Goal: Task Accomplishment & Management: Manage account settings

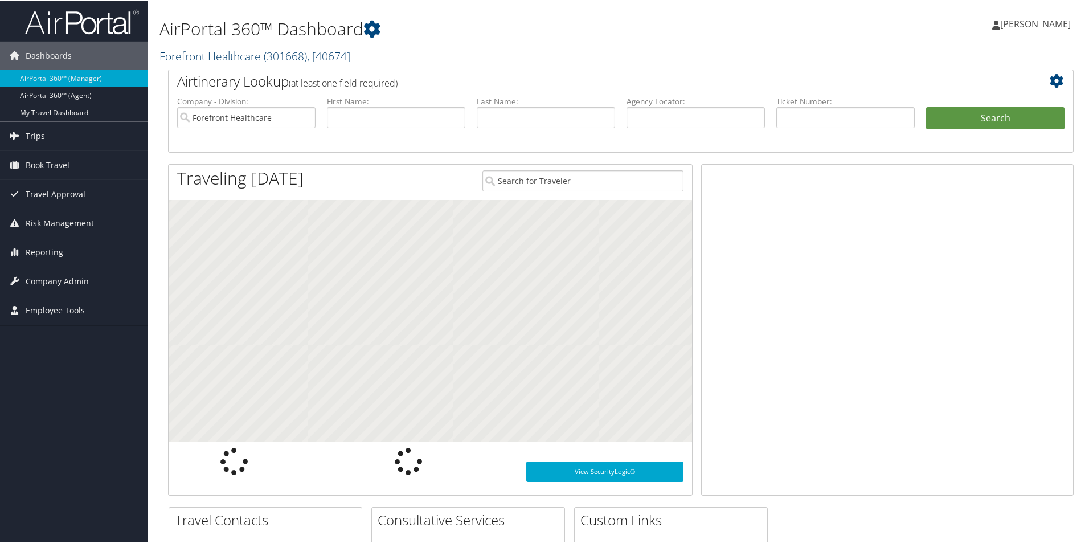
click at [215, 55] on link "Forefront Healthcare ( 301668 ) , [ 40674 ]" at bounding box center [254, 54] width 191 height 15
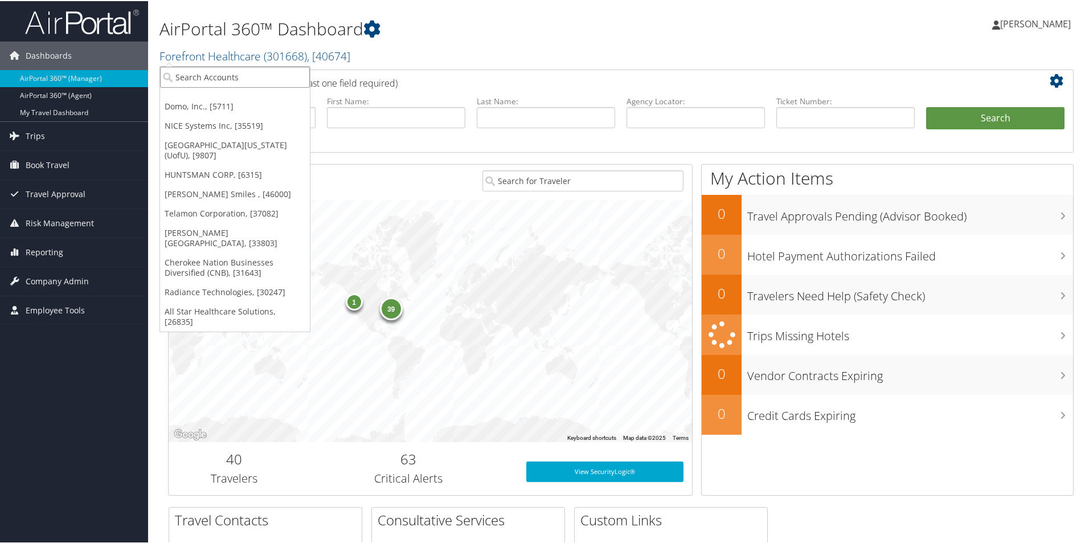
click at [215, 80] on input "search" at bounding box center [235, 75] width 150 height 21
type input "cherok"
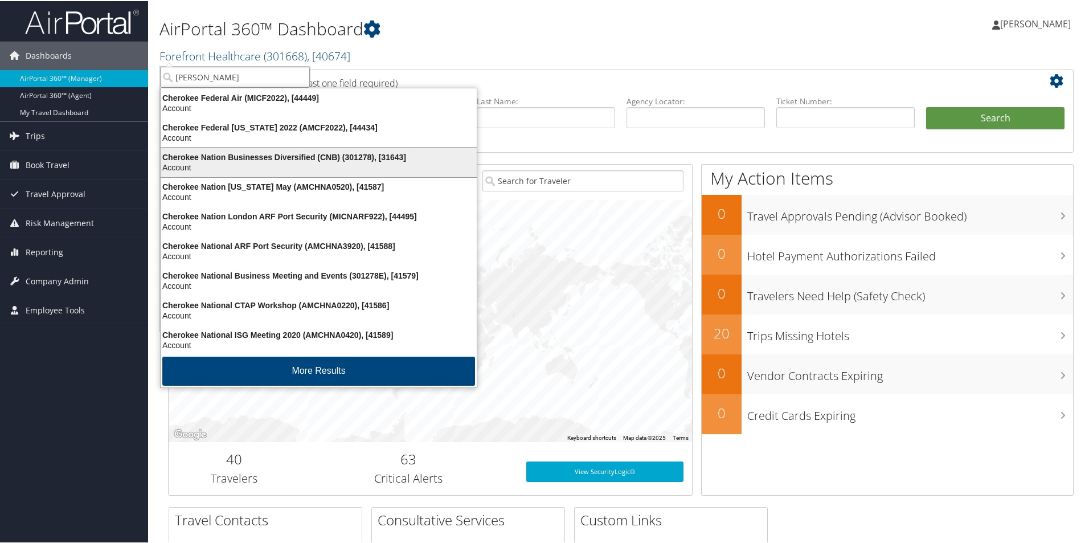
click at [269, 150] on div "Cherokee Nation Businesses Diversified (CNB) (301278), [31643] Account" at bounding box center [318, 161] width 313 height 26
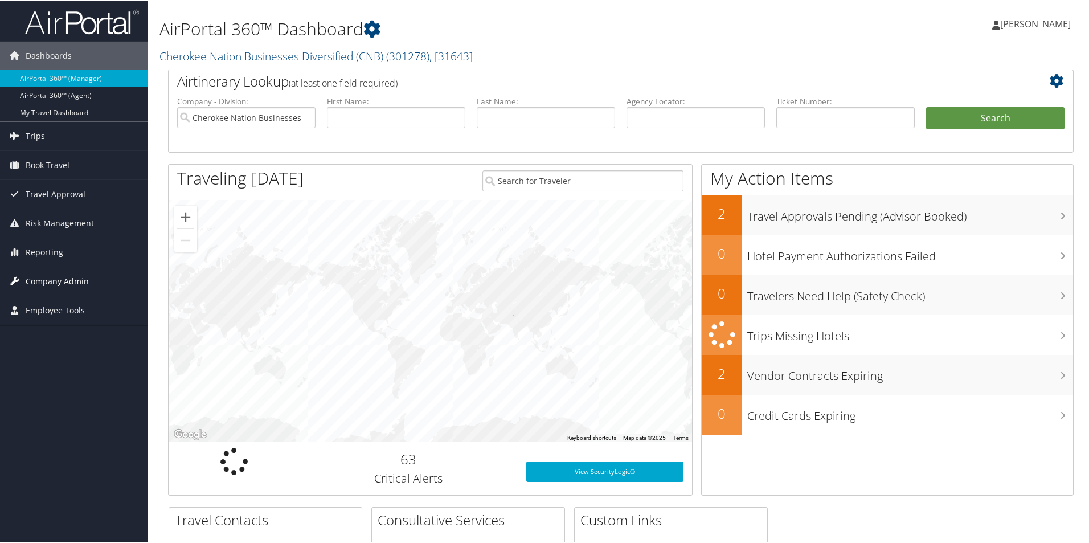
click at [73, 280] on span "Company Admin" at bounding box center [57, 280] width 63 height 28
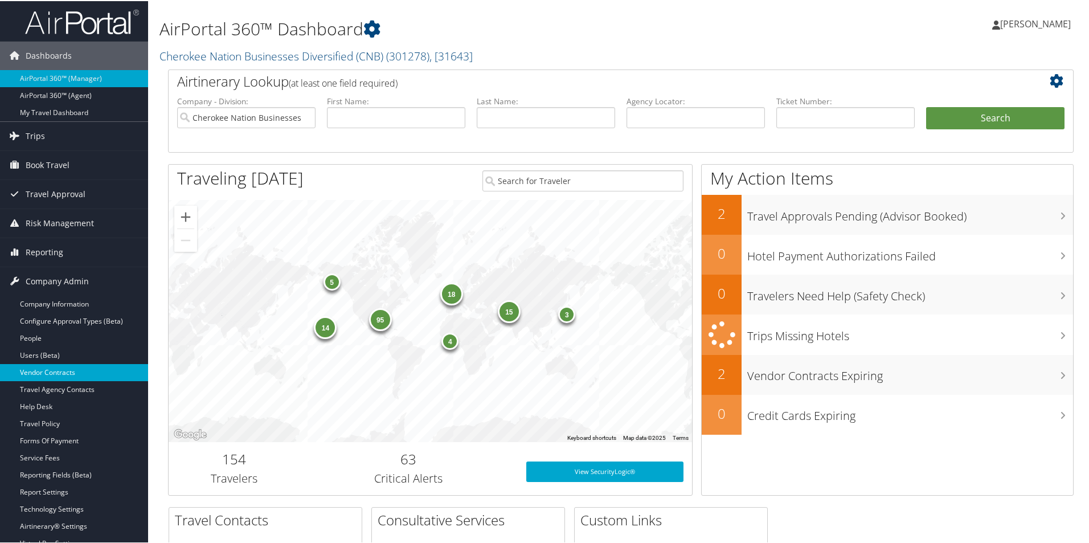
click at [77, 373] on link "Vendor Contracts" at bounding box center [74, 371] width 148 height 17
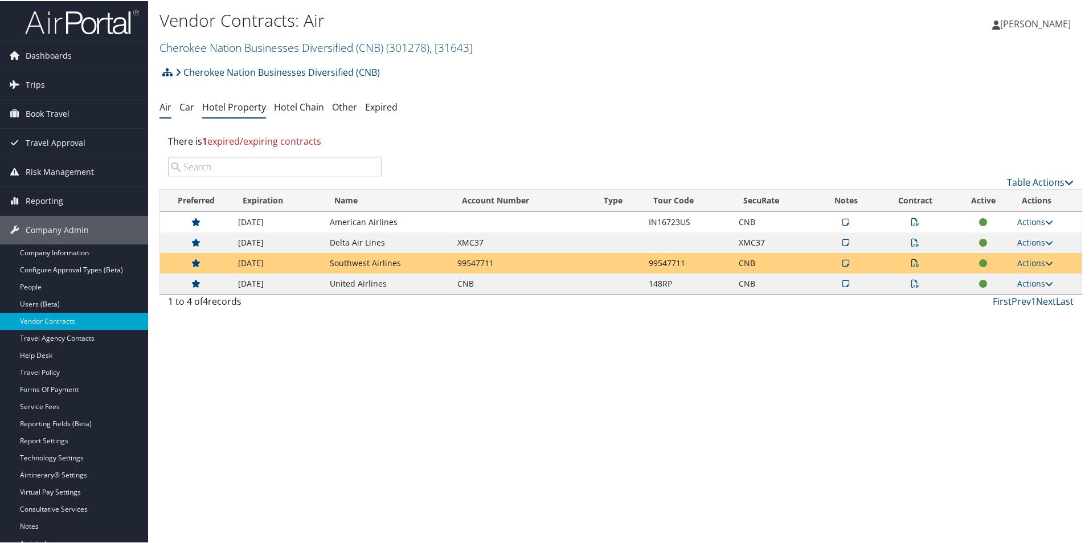
click at [229, 112] on li "Hotel Property" at bounding box center [234, 106] width 64 height 20
click at [226, 105] on link "Hotel Property" at bounding box center [234, 106] width 64 height 13
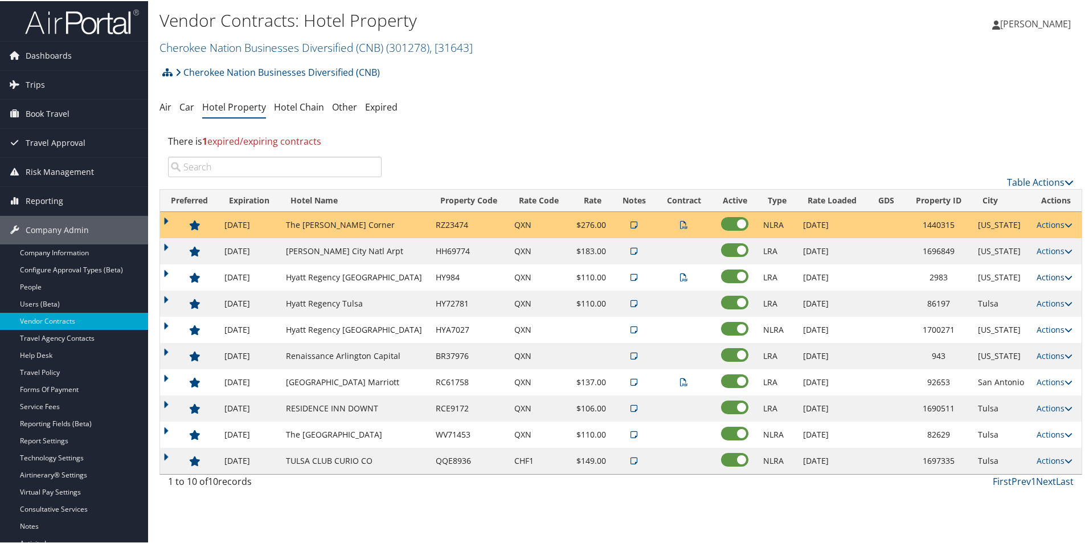
click at [1048, 277] on link "Actions" at bounding box center [1054, 275] width 36 height 11
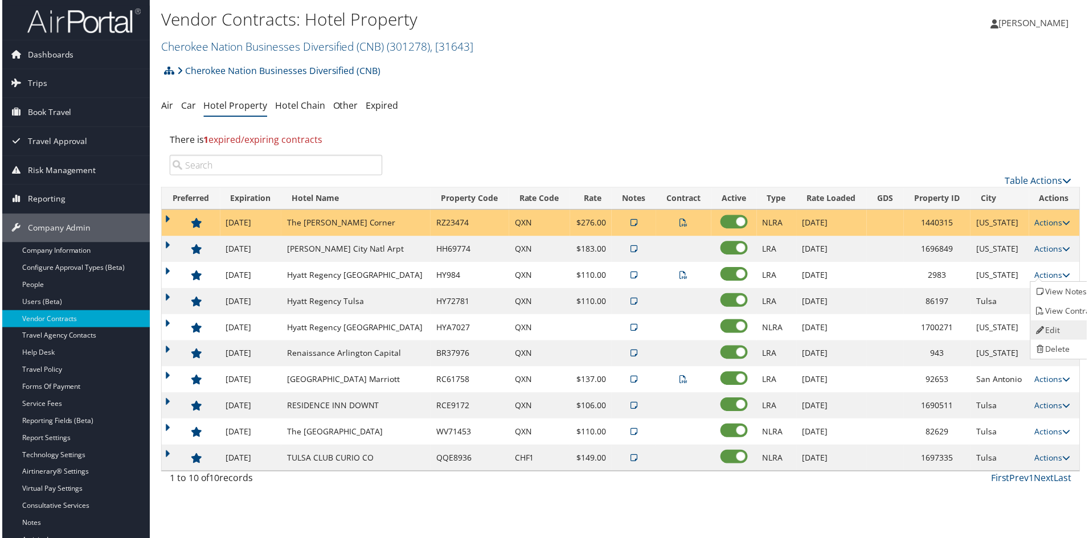
click at [1058, 335] on link "Edit" at bounding box center [1068, 331] width 72 height 19
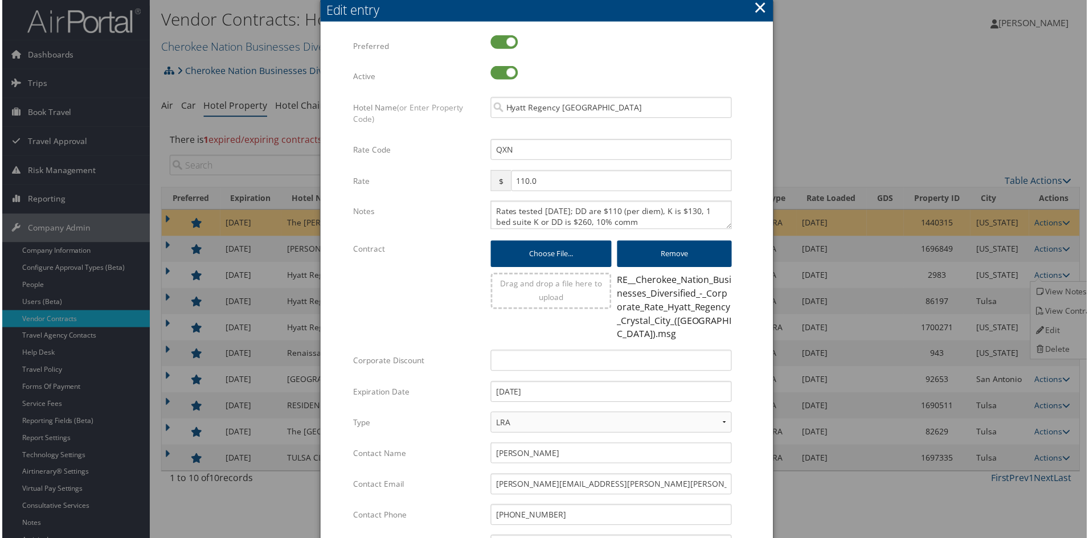
scroll to position [3, 0]
drag, startPoint x: 570, startPoint y: 210, endPoint x: 570, endPoint y: 224, distance: 13.7
click at [570, 224] on textarea "Rates tested 7/7/25; DD are $110 (per diem), K is $130, 1 bed suite K or DD is …" at bounding box center [611, 216] width 242 height 28
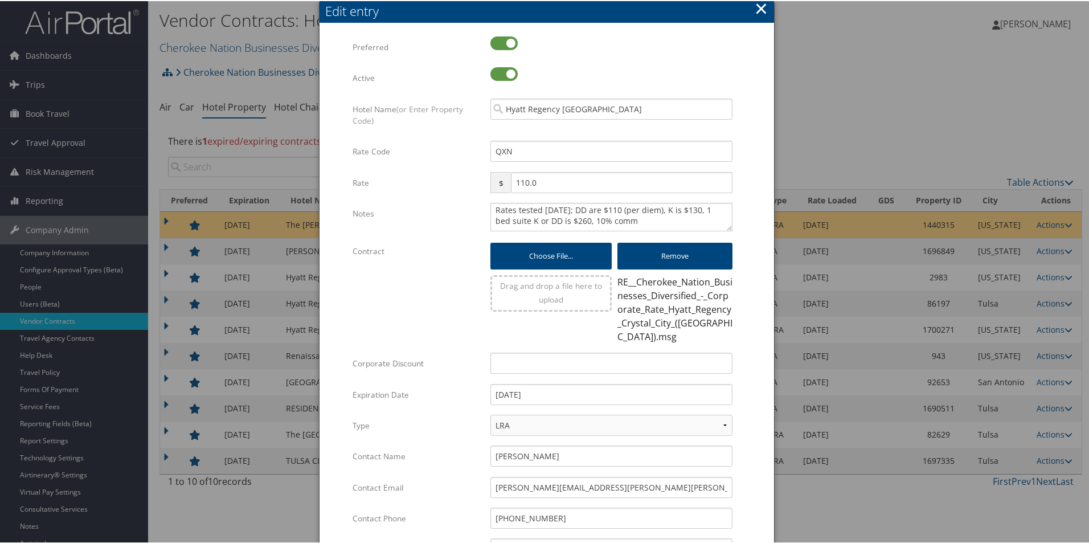
click at [758, 10] on button "×" at bounding box center [760, 7] width 13 height 23
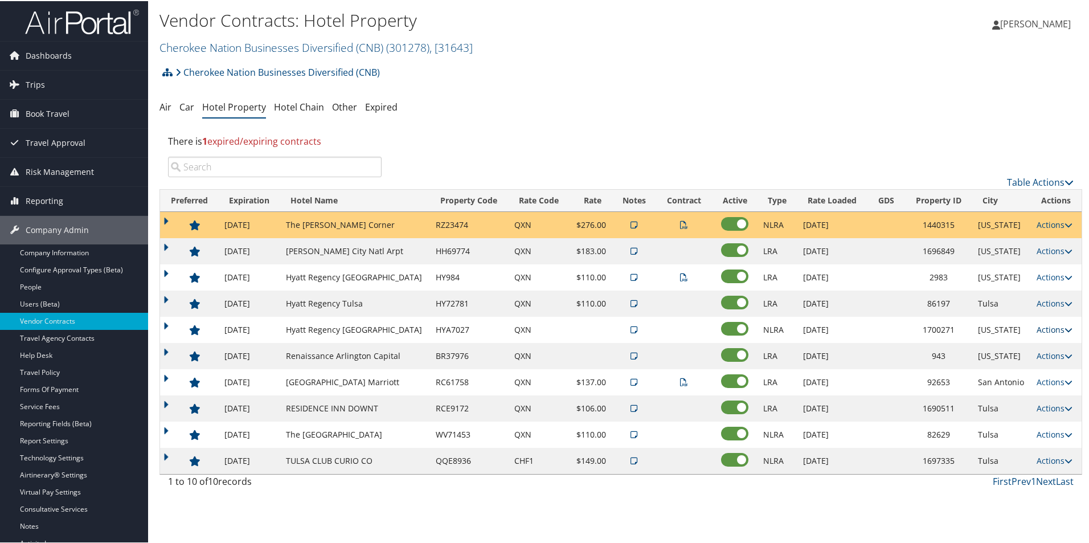
click at [1050, 330] on link "Actions" at bounding box center [1054, 328] width 36 height 11
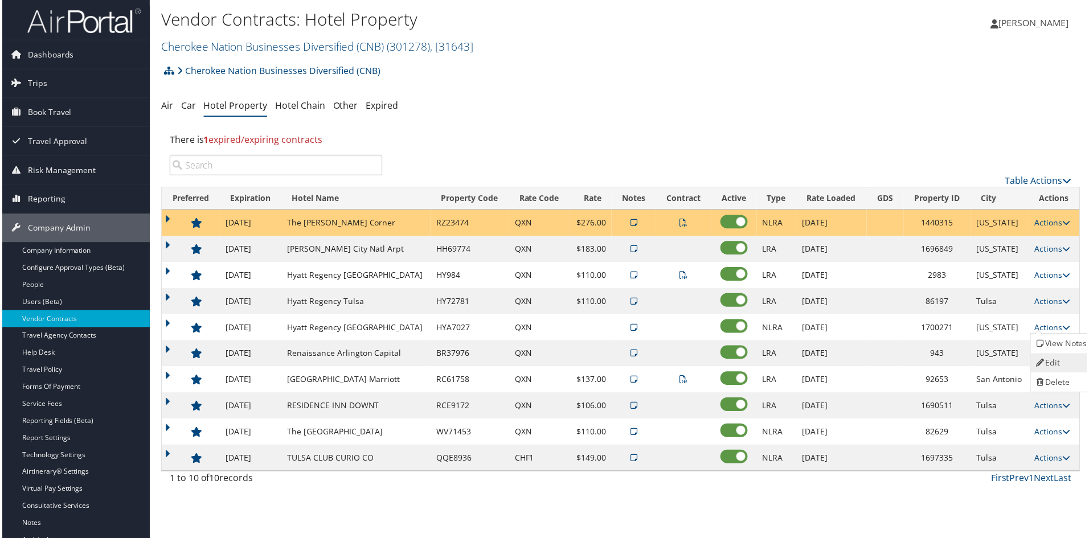
click at [1052, 360] on link "Edit" at bounding box center [1062, 364] width 61 height 19
select select "NLRA"
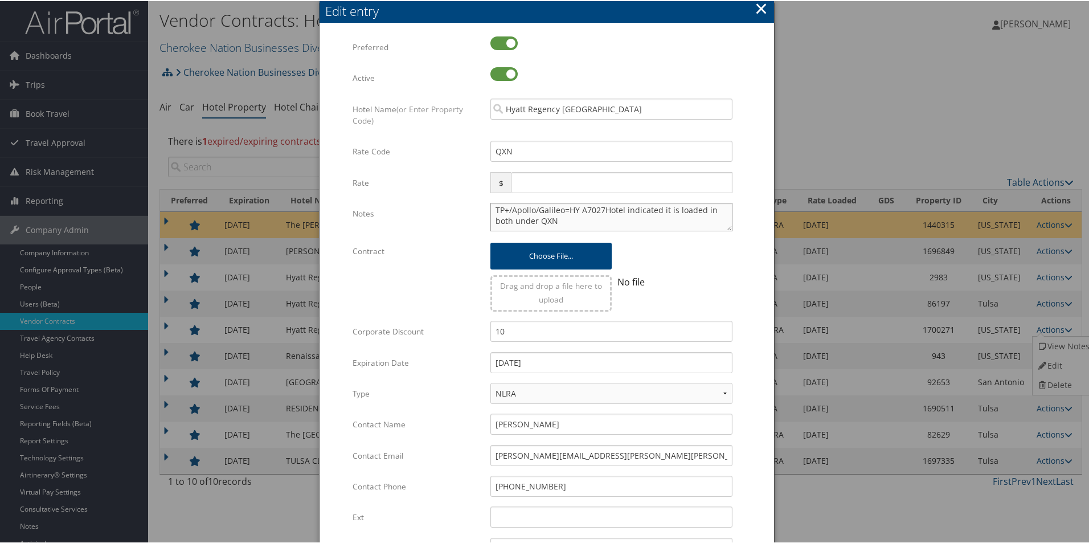
scroll to position [0, 0]
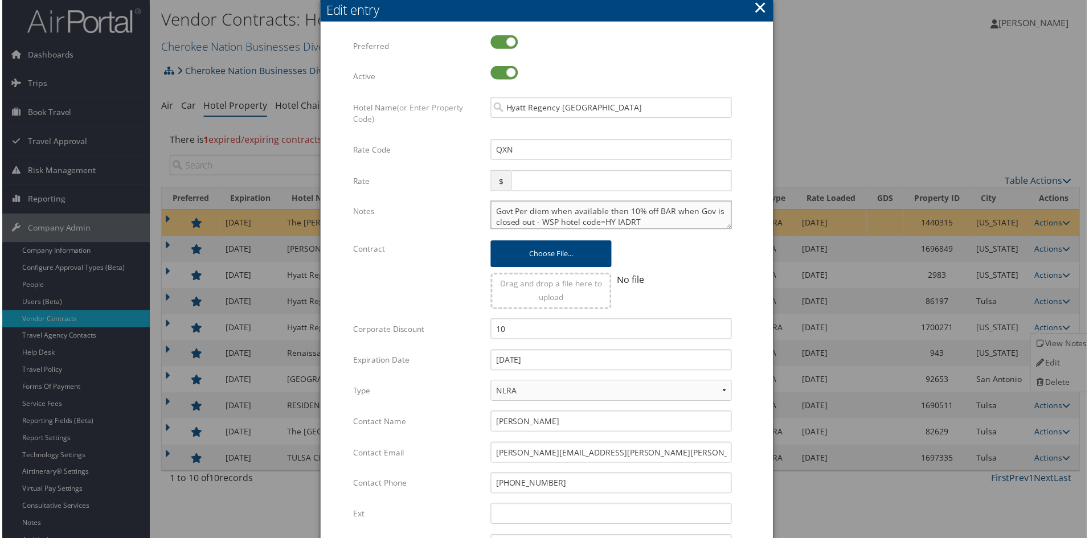
drag, startPoint x: 493, startPoint y: 212, endPoint x: 529, endPoint y: 216, distance: 36.7
click at [529, 216] on textarea "Govt Per diem when available then 10% off BAR when Gov is closed out - WSP hote…" at bounding box center [611, 216] width 242 height 28
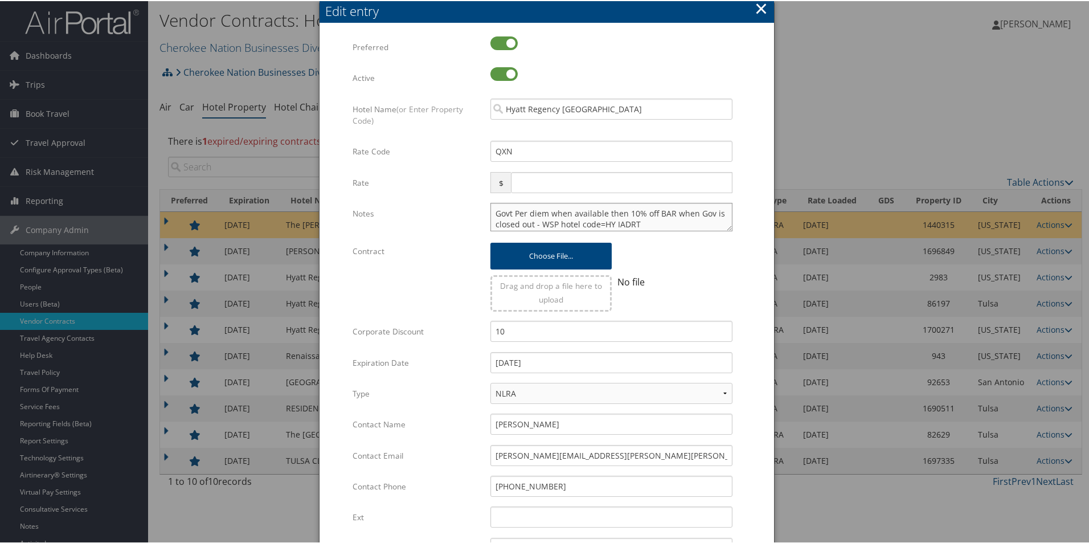
drag, startPoint x: 530, startPoint y: 221, endPoint x: 479, endPoint y: 204, distance: 54.0
click at [479, 204] on div "Notes Govt Per diem when available then 10% off BAR when Gov is closed out - WS…" at bounding box center [546, 221] width 388 height 38
click at [758, 8] on button "×" at bounding box center [760, 7] width 13 height 23
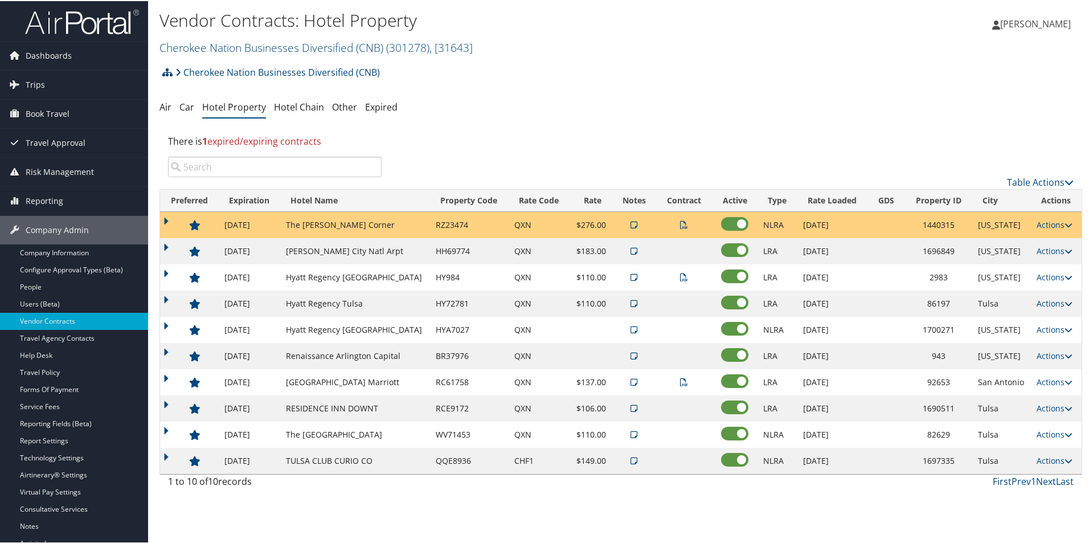
click at [684, 278] on icon at bounding box center [684, 276] width 8 height 8
